Goal: Find specific page/section: Find specific page/section

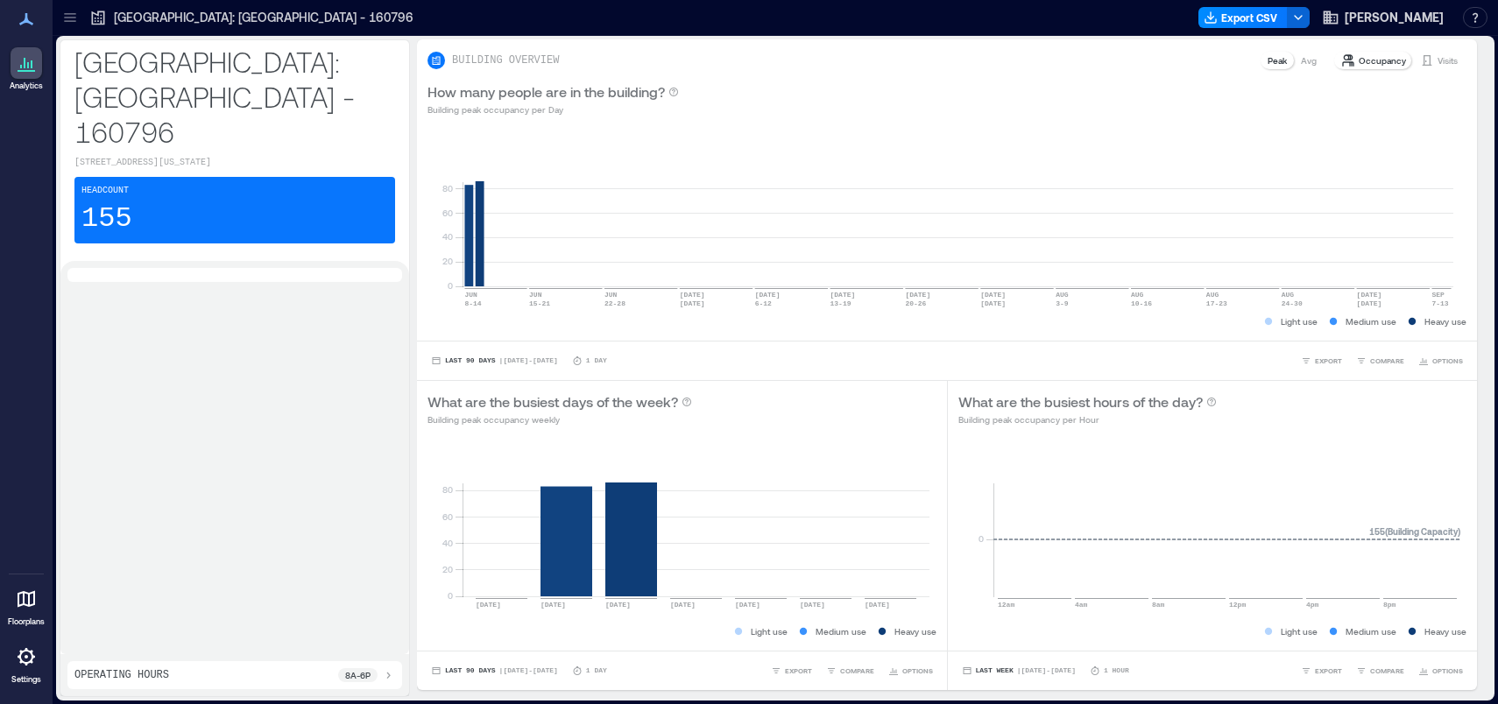
click at [26, 660] on icon at bounding box center [26, 656] width 21 height 21
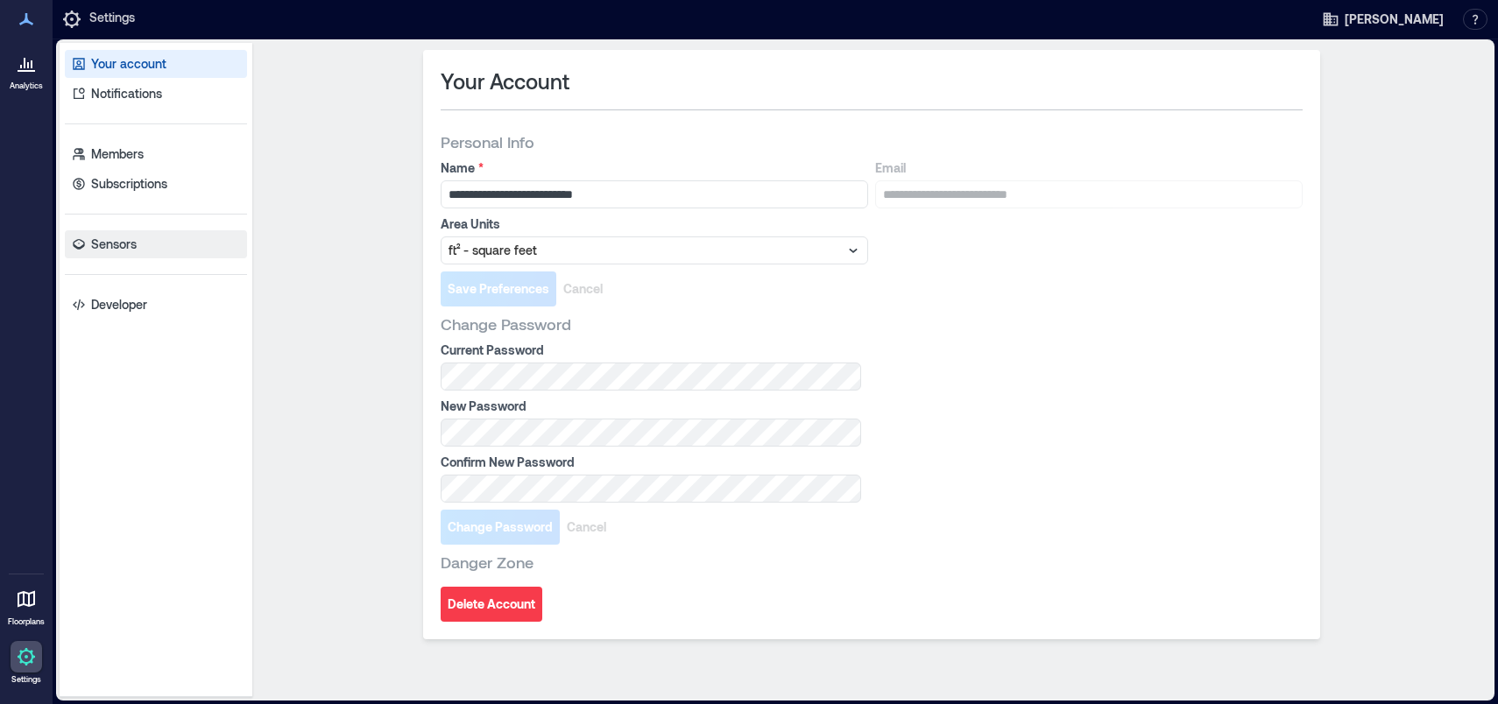
click at [124, 248] on p "Sensors" at bounding box center [114, 245] width 46 height 18
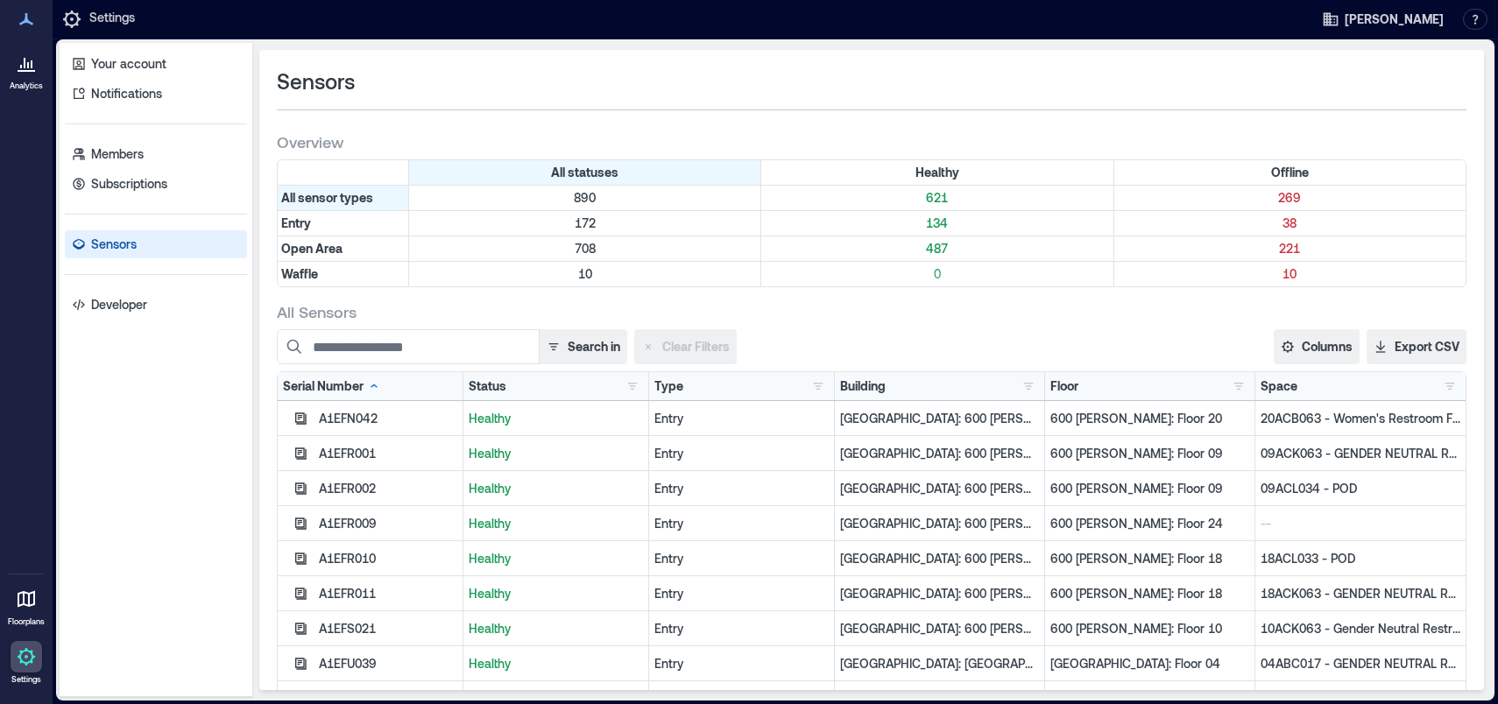
click at [977, 390] on div "Building [US_STATE][GEOGRAPHIC_DATA] - 159179 1 [GEOGRAPHIC_DATA]: [GEOGRAPHIC_…" at bounding box center [939, 386] width 199 height 18
click at [1018, 384] on button "button" at bounding box center [1028, 386] width 21 height 18
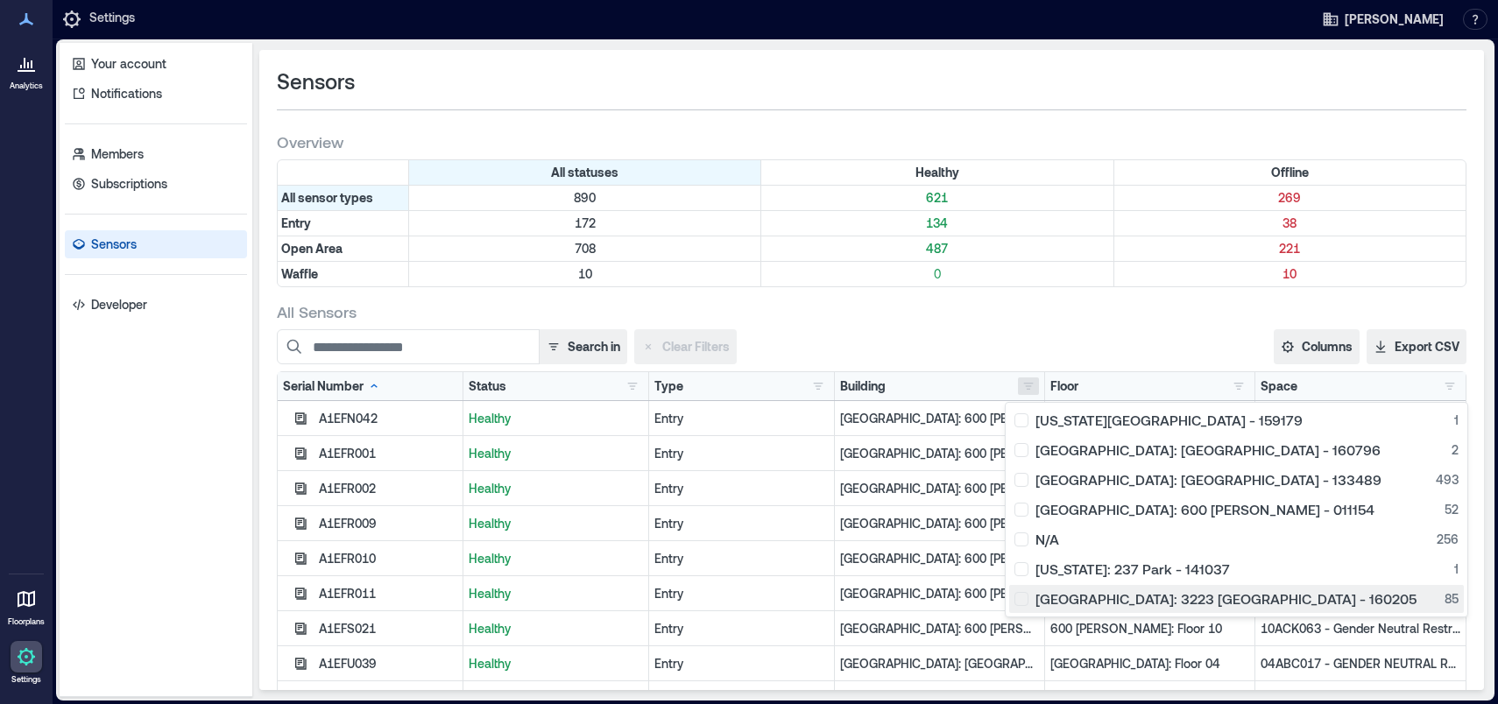
click at [1027, 595] on div "[GEOGRAPHIC_DATA]: 3223 [GEOGRAPHIC_DATA] - 160205 85" at bounding box center [1236, 599] width 444 height 18
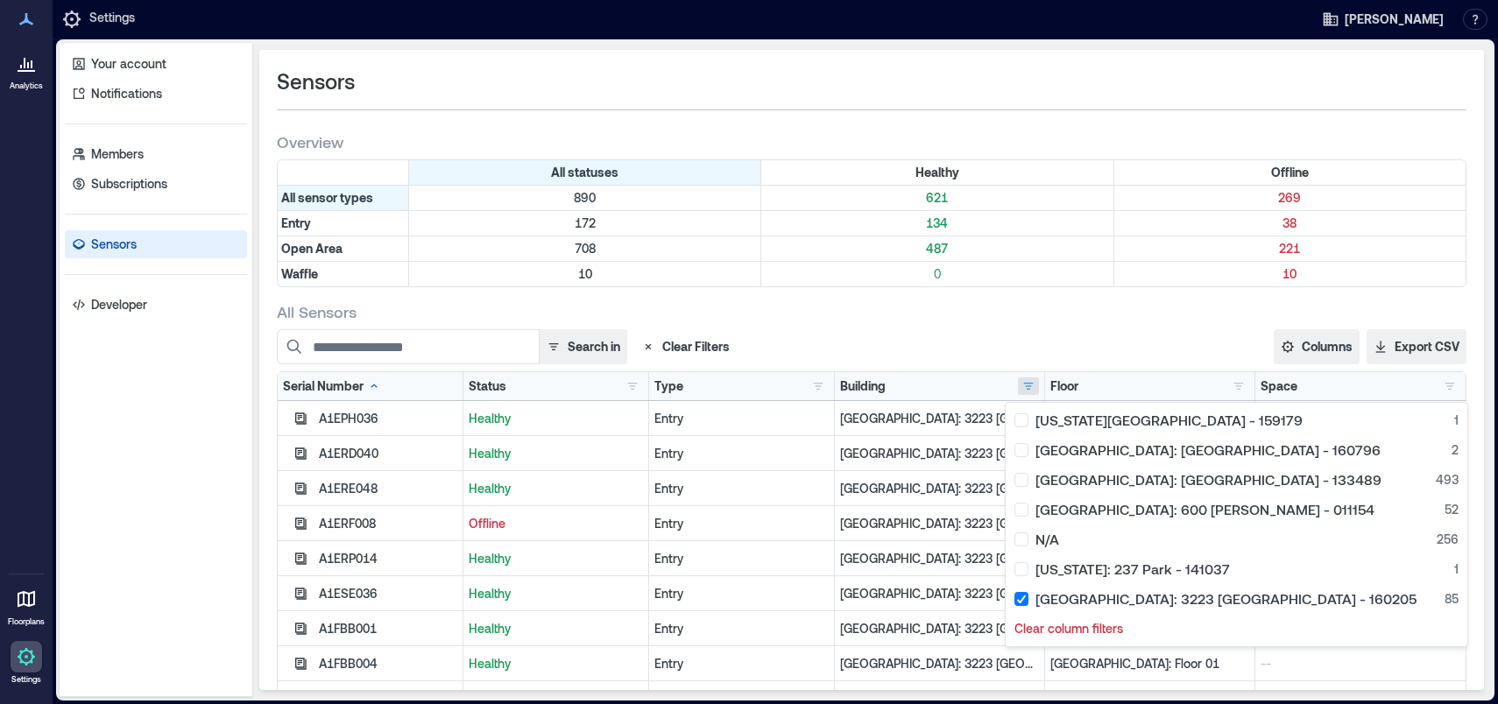
click at [1044, 327] on div "All Sensors Search in Clear Filters Columns Serial Number Status Type Building …" at bounding box center [871, 570] width 1189 height 539
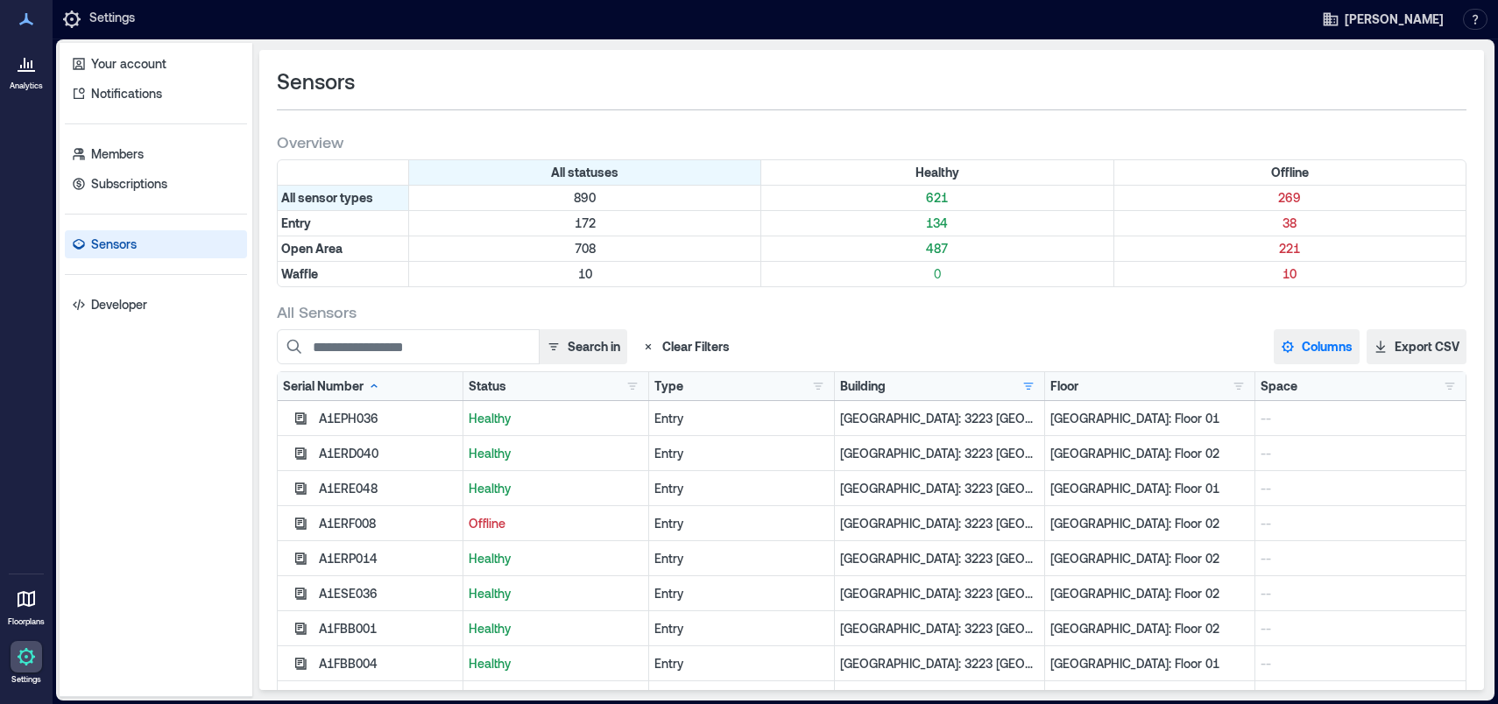
click at [1315, 347] on button "Columns" at bounding box center [1316, 346] width 86 height 35
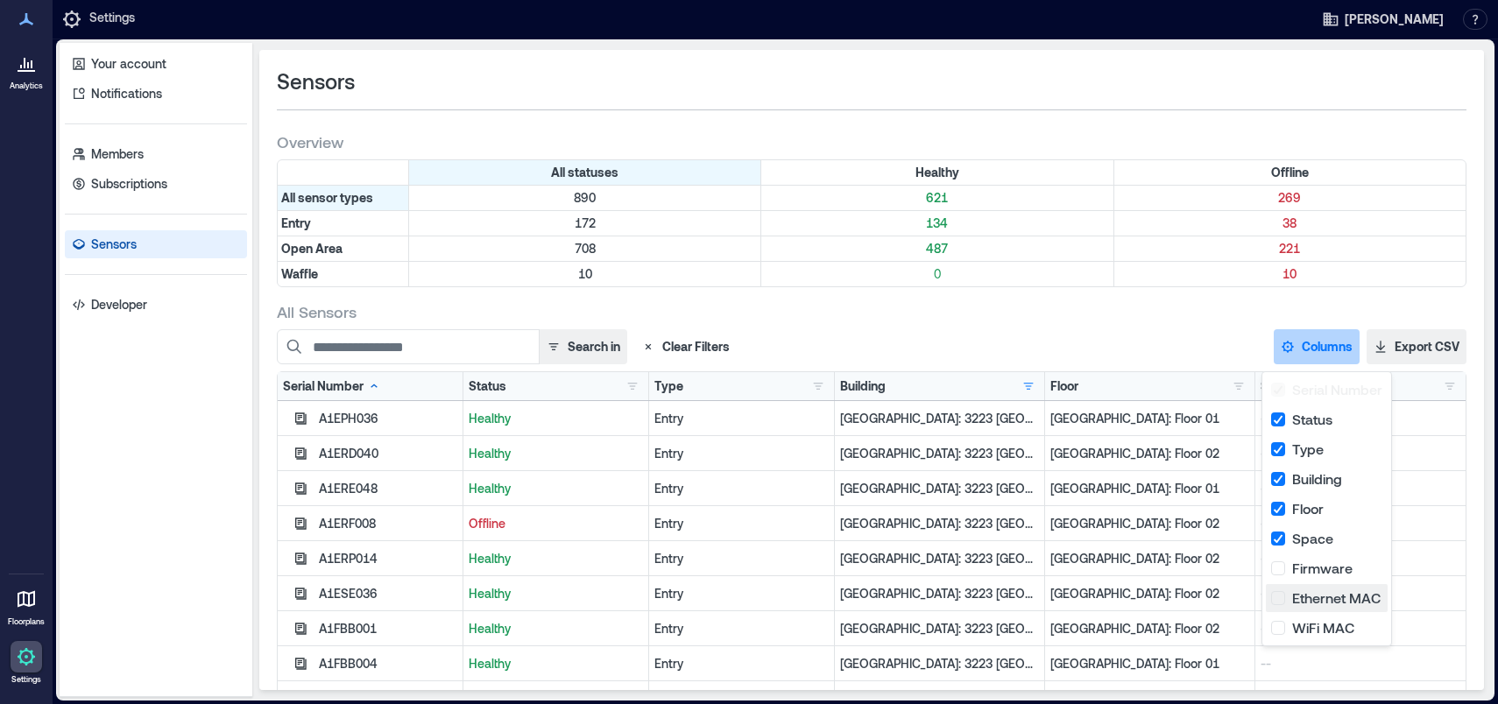
click at [1269, 596] on button "Ethernet MAC" at bounding box center [1327, 598] width 122 height 28
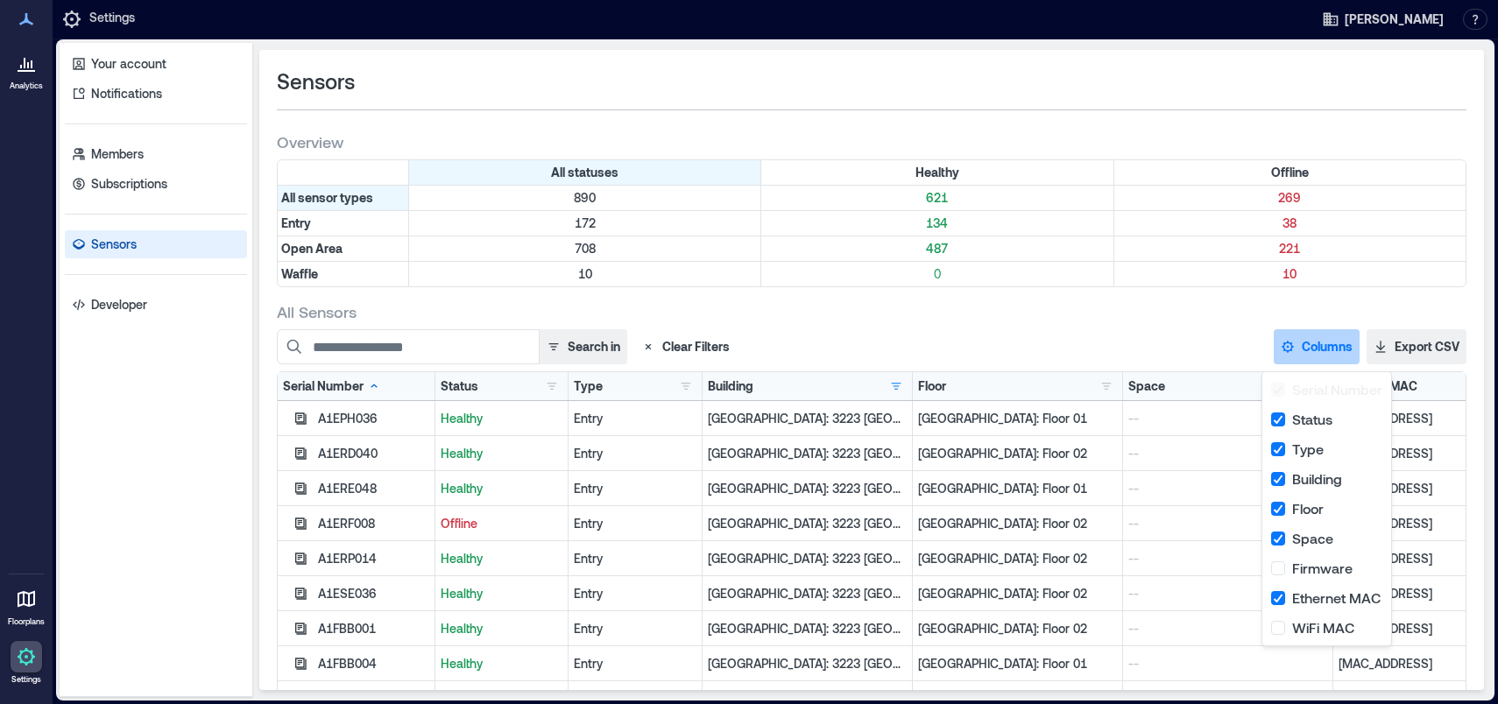
click at [1163, 323] on div "All Sensors Search in Clear Filters Columns Serial Number Status Type Building …" at bounding box center [871, 570] width 1189 height 539
